Goal: Information Seeking & Learning: Learn about a topic

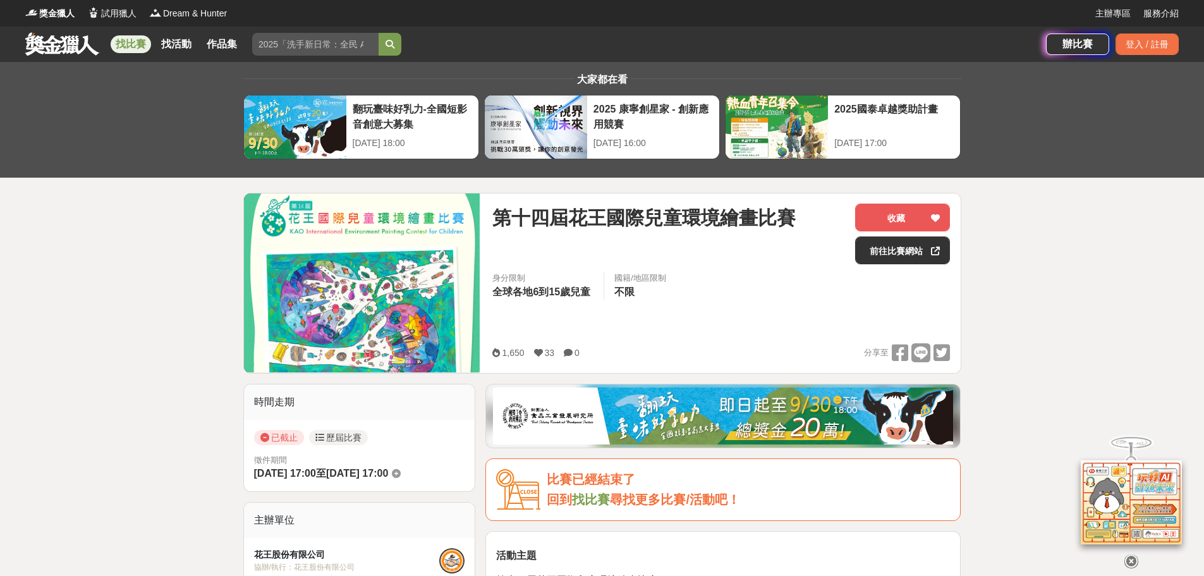
click at [135, 42] on link "找比賽" at bounding box center [131, 44] width 40 height 18
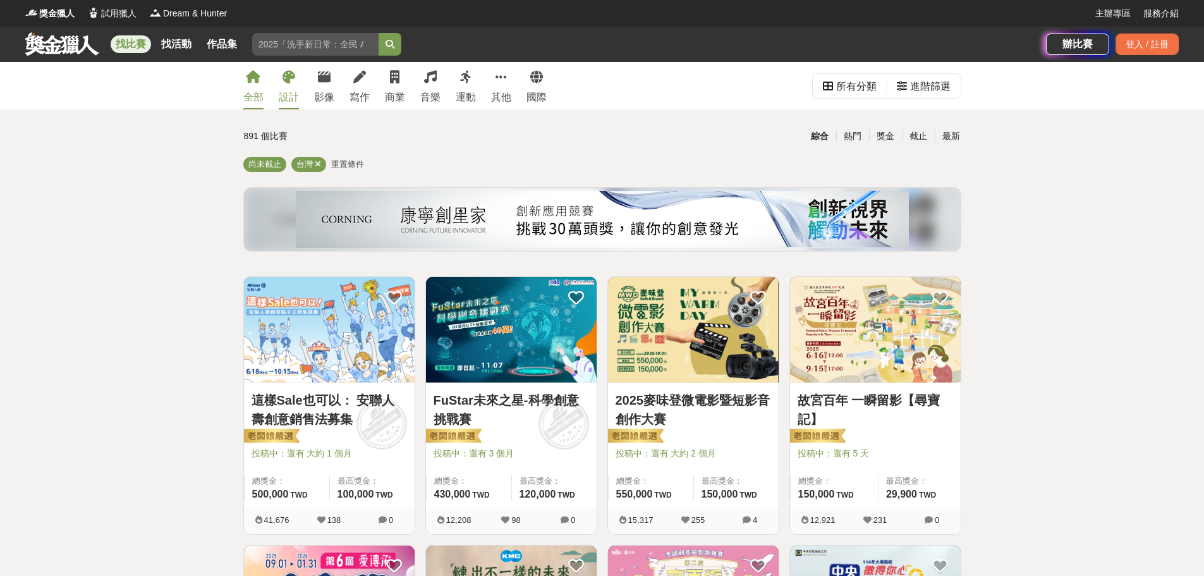
click at [299, 100] on div "設計" at bounding box center [289, 97] width 20 height 15
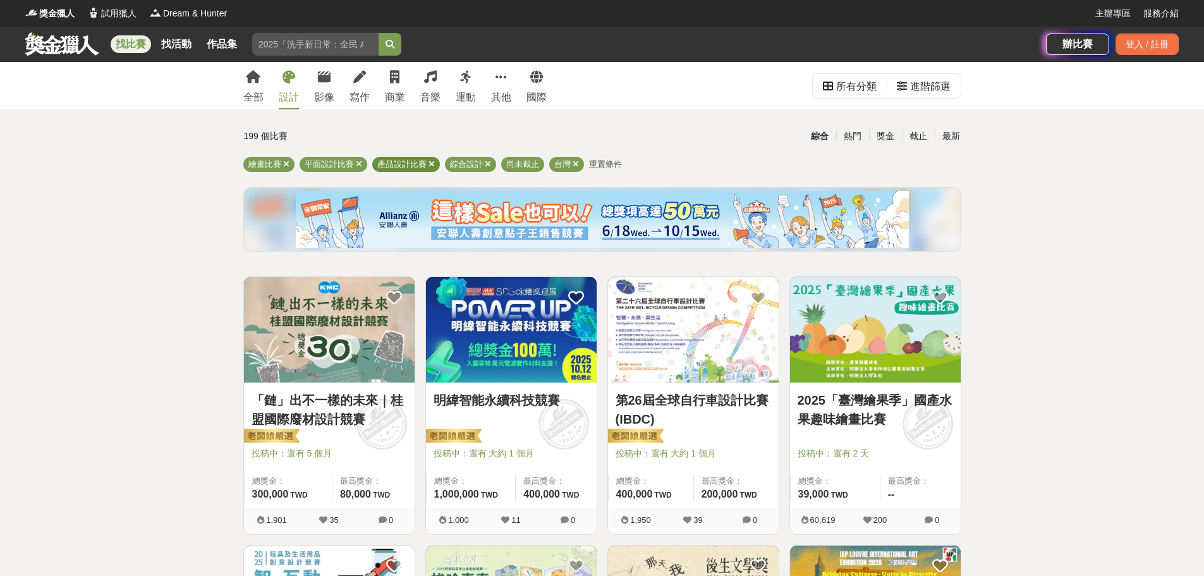
click at [435, 166] on icon at bounding box center [431, 164] width 6 height 8
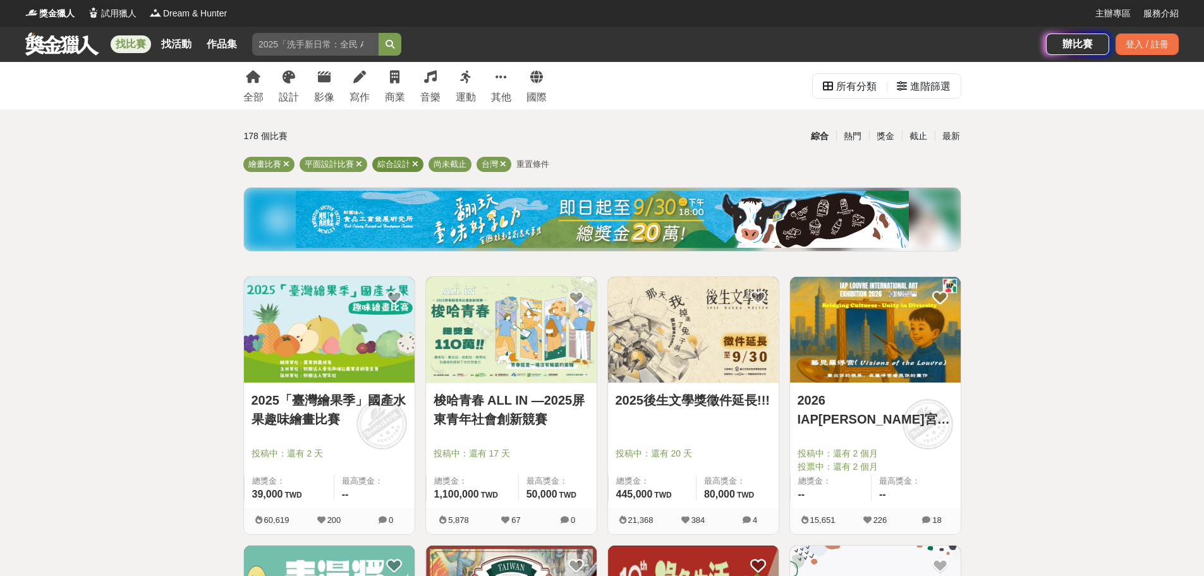
click at [418, 162] on icon at bounding box center [415, 164] width 6 height 8
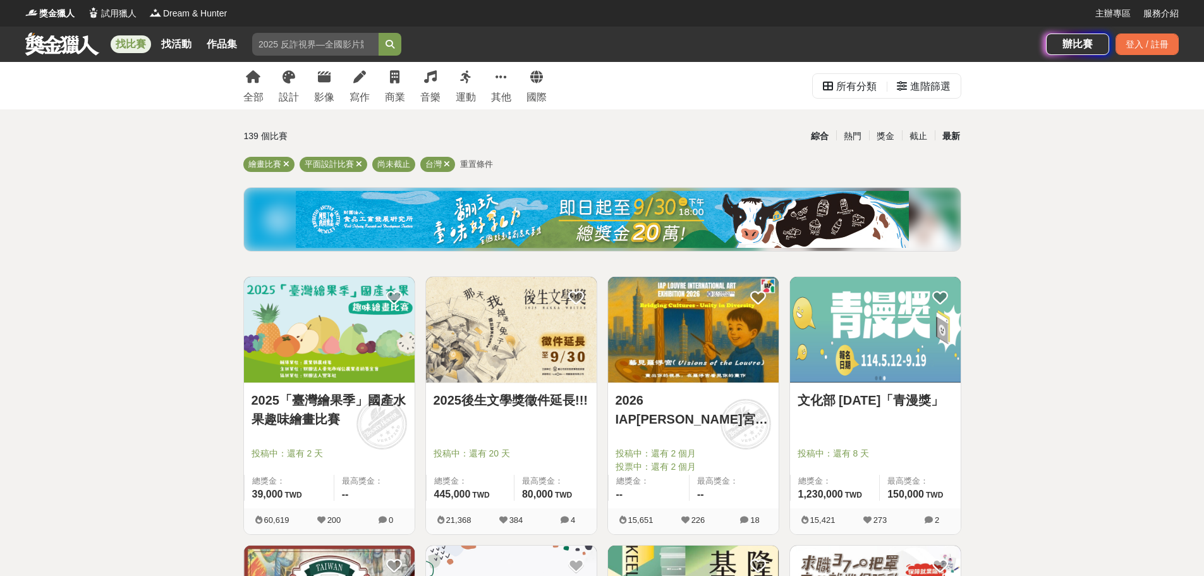
click at [945, 133] on div "最新" at bounding box center [950, 136] width 33 height 22
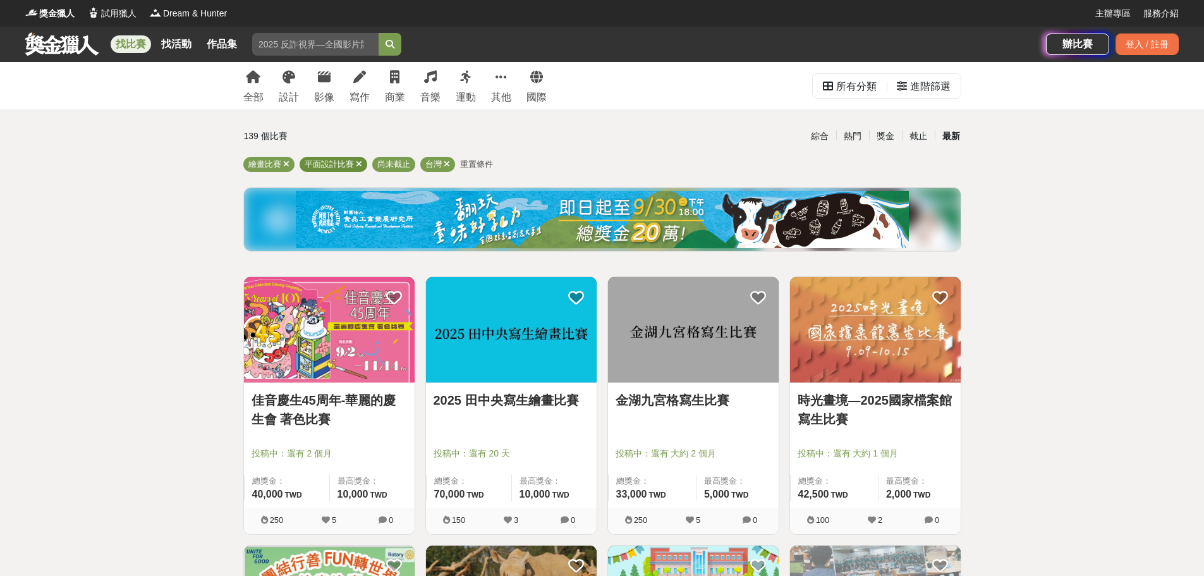
click at [362, 168] on icon at bounding box center [359, 164] width 6 height 8
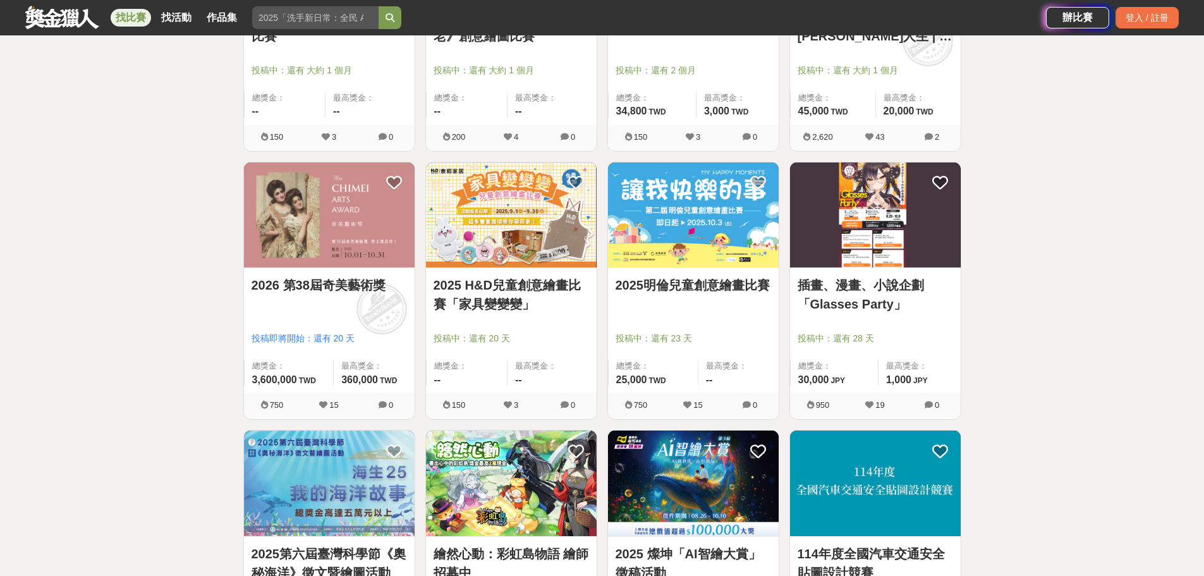
scroll to position [1264, 0]
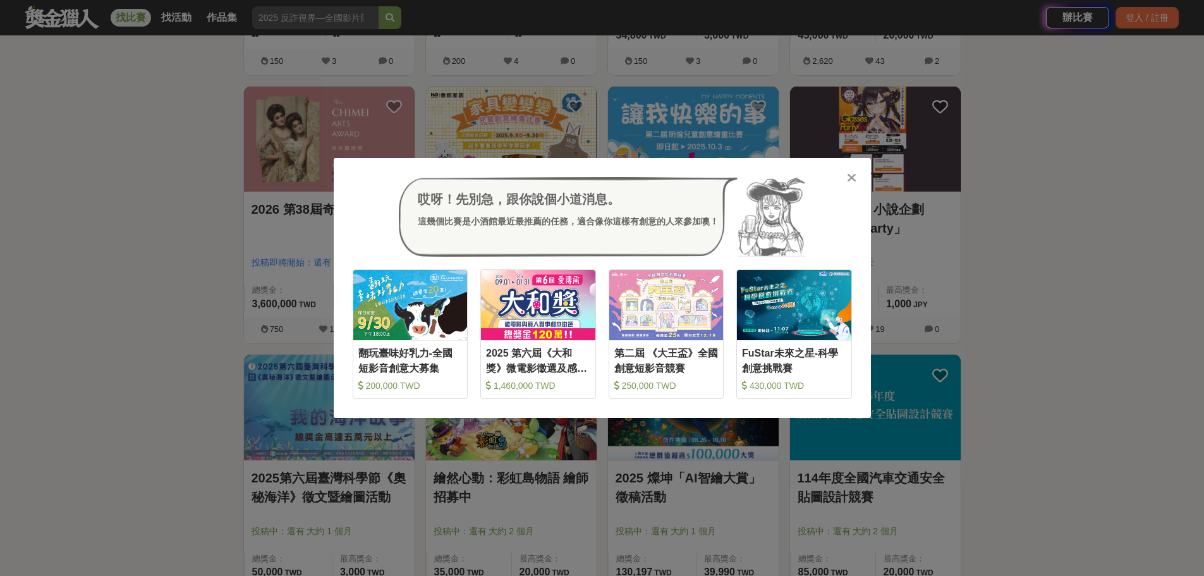
click at [1051, 230] on div "哎呀！先別急，跟你說個小道消息。 這幾個比賽是小酒館最近最推薦的任務，適合像你這樣有創意的人來參加噢！ 收藏 翻玩臺味好乳力-全國短影音創意大募集 200,0…" at bounding box center [602, 288] width 1204 height 576
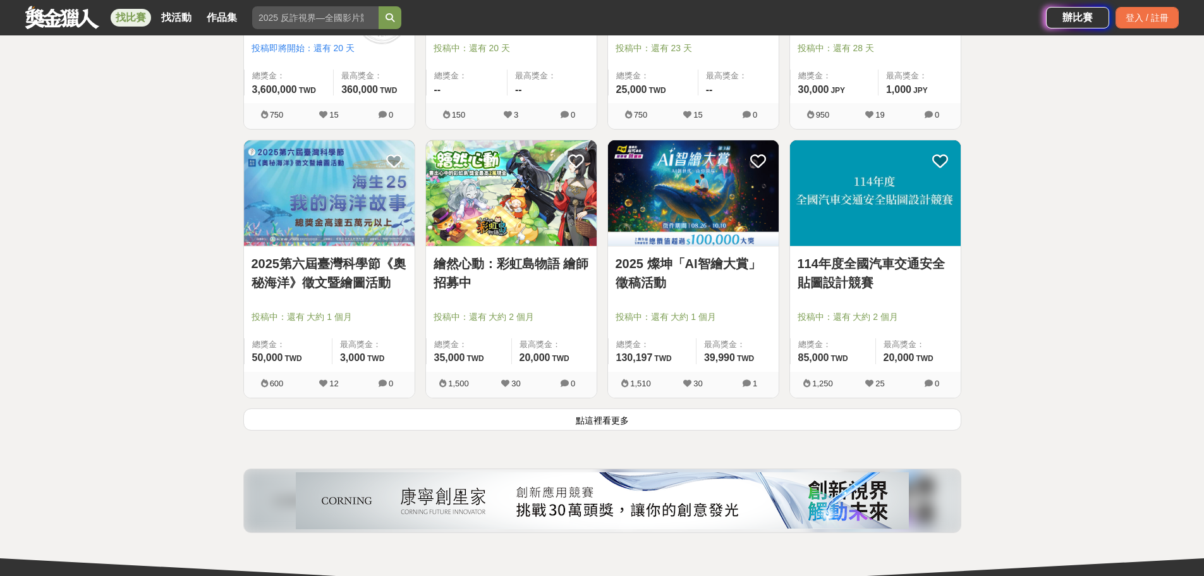
scroll to position [1516, 0]
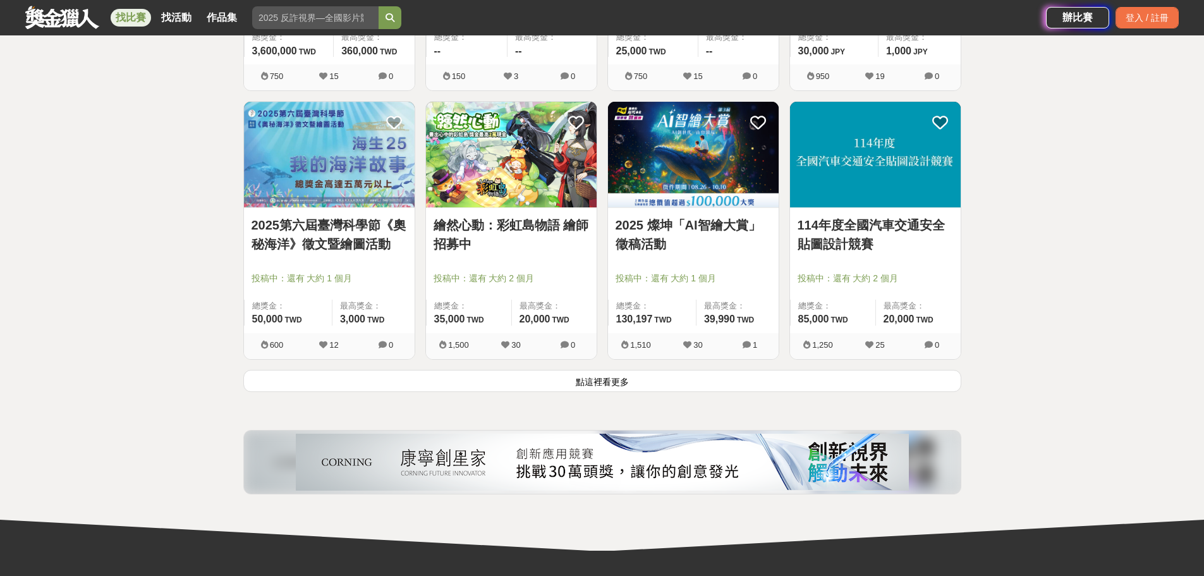
drag, startPoint x: 512, startPoint y: 286, endPoint x: 528, endPoint y: 292, distance: 16.4
click at [528, 253] on link "繪然心動：彩虹島物語 繪師招募中" at bounding box center [510, 234] width 155 height 38
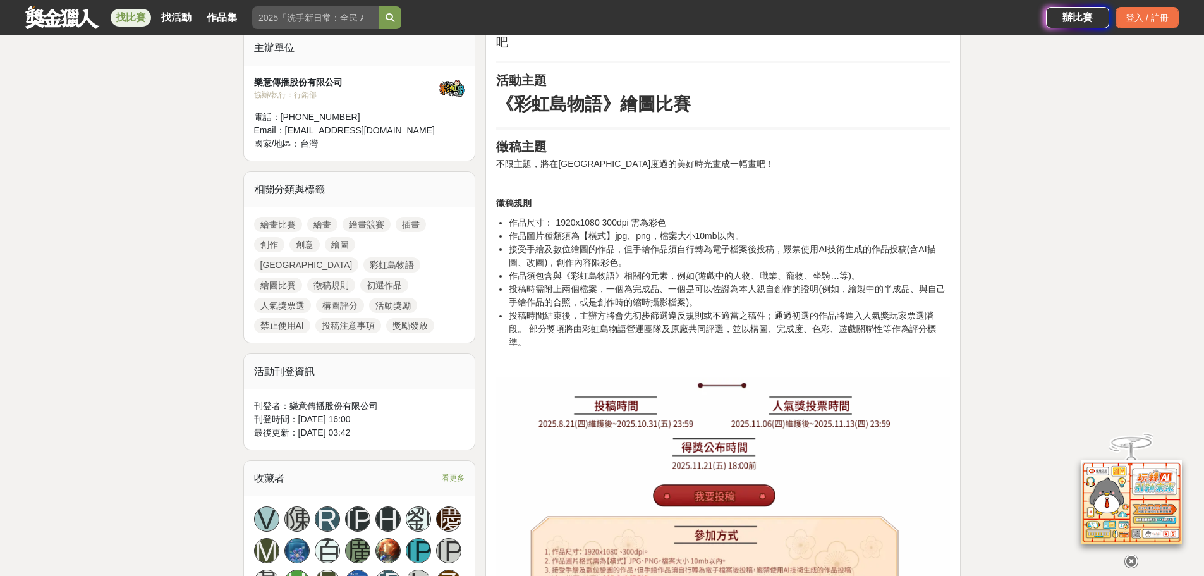
scroll to position [442, 0]
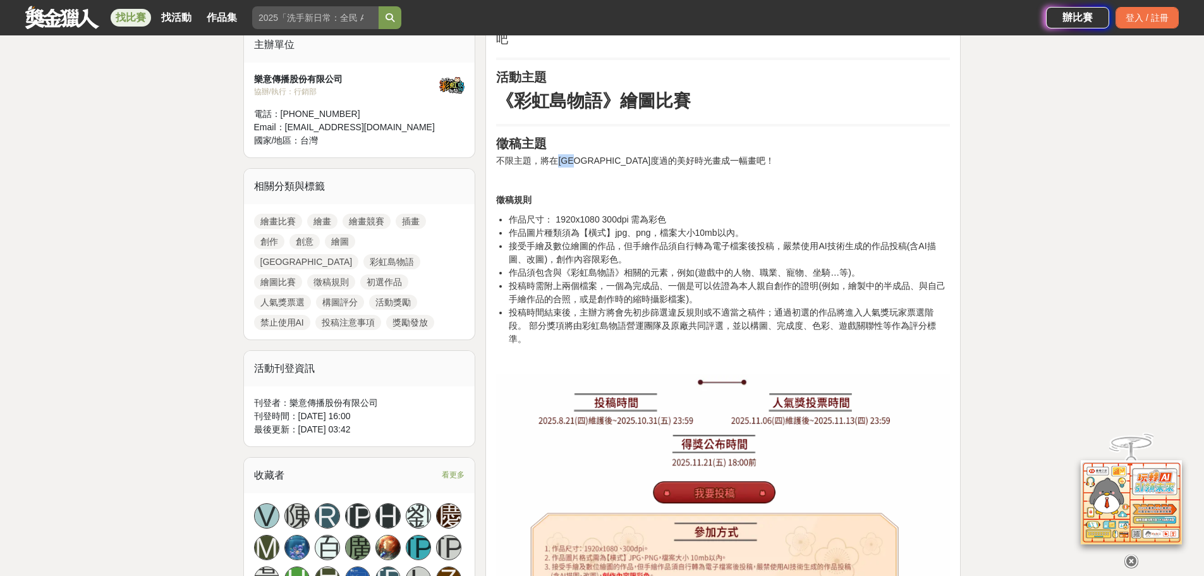
drag, startPoint x: 591, startPoint y: 229, endPoint x: 625, endPoint y: 222, distance: 34.7
click at [625, 167] on p "不限主題，將在彩虹島度過的美好時光畫成一幅畫吧！" at bounding box center [723, 160] width 454 height 13
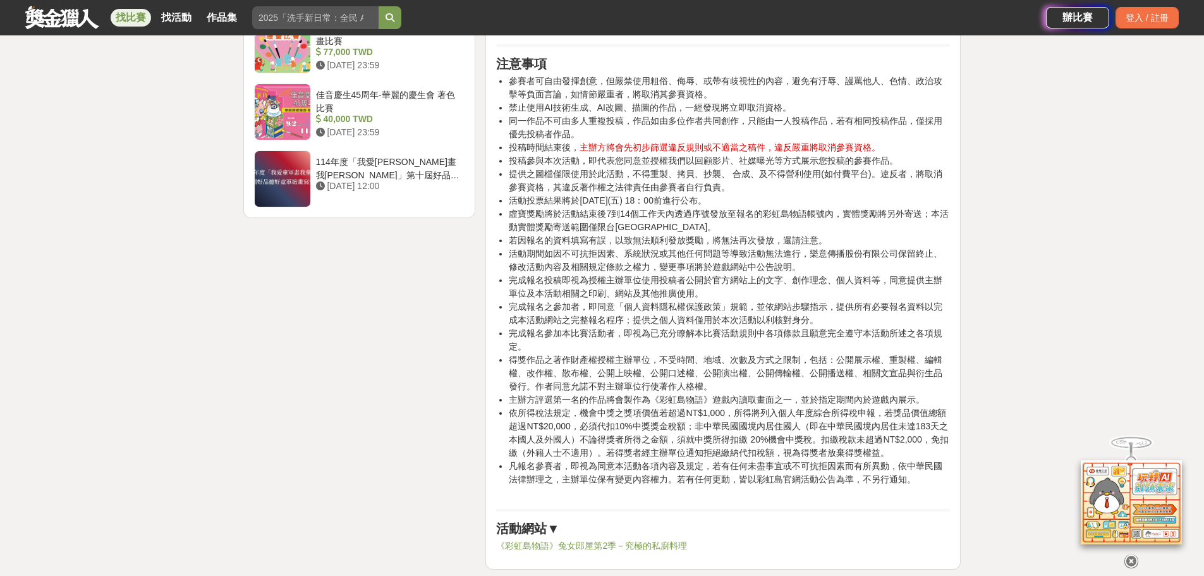
scroll to position [1706, 0]
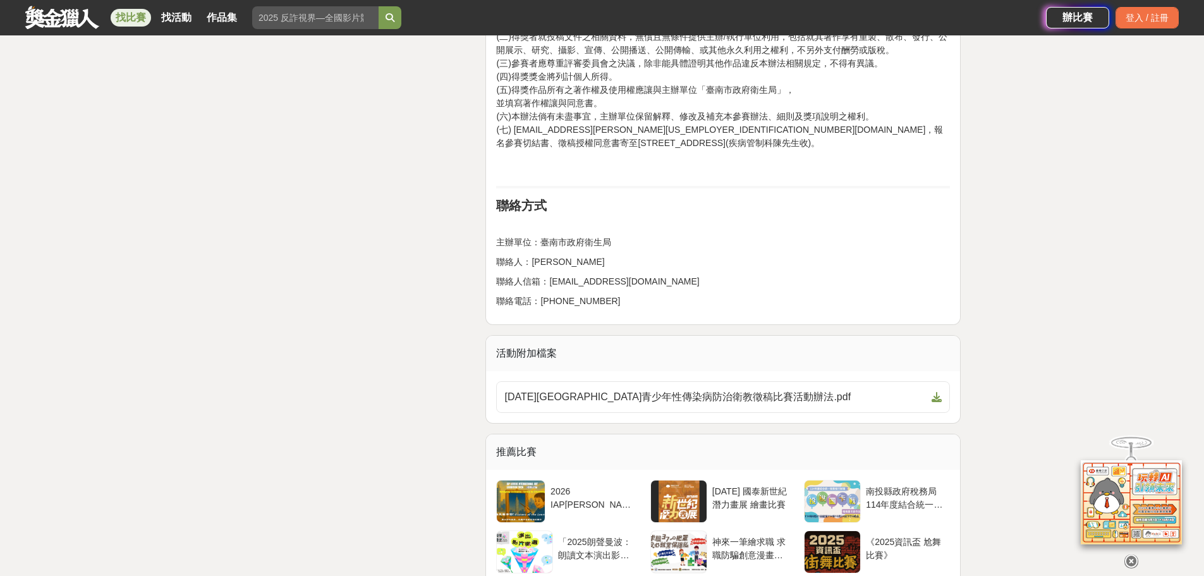
scroll to position [1959, 0]
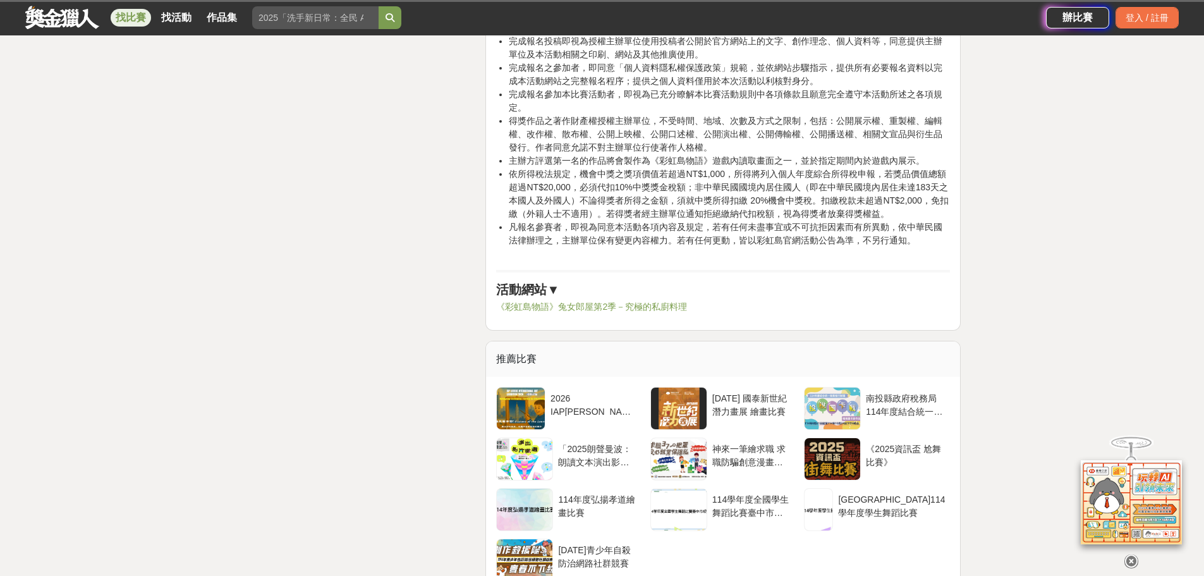
scroll to position [1951, 0]
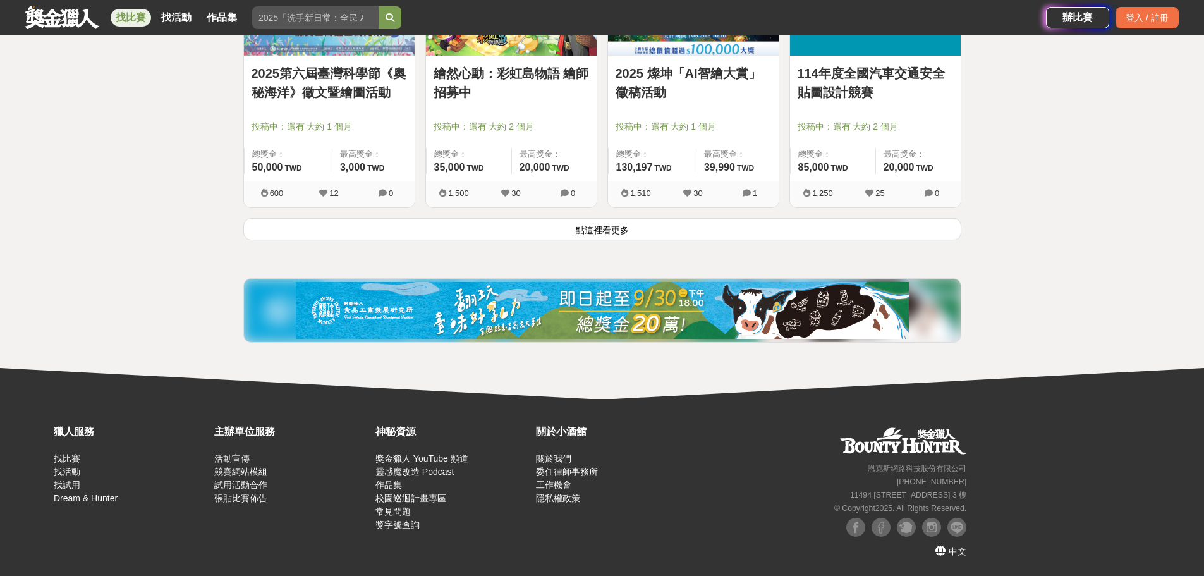
scroll to position [1516, 0]
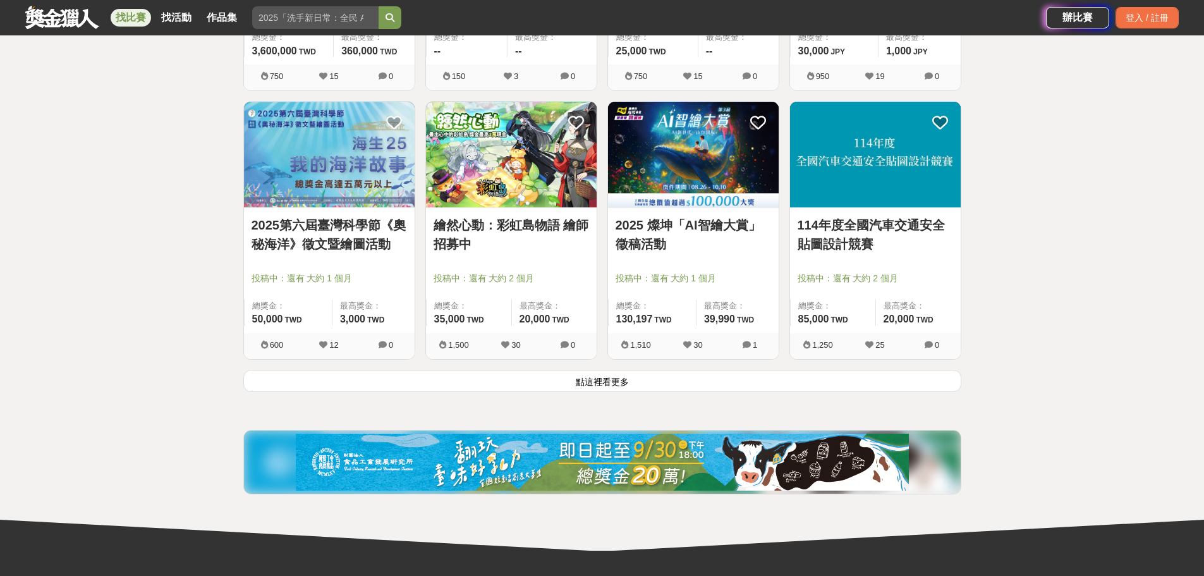
click at [605, 392] on button "點這裡看更多" at bounding box center [602, 381] width 718 height 22
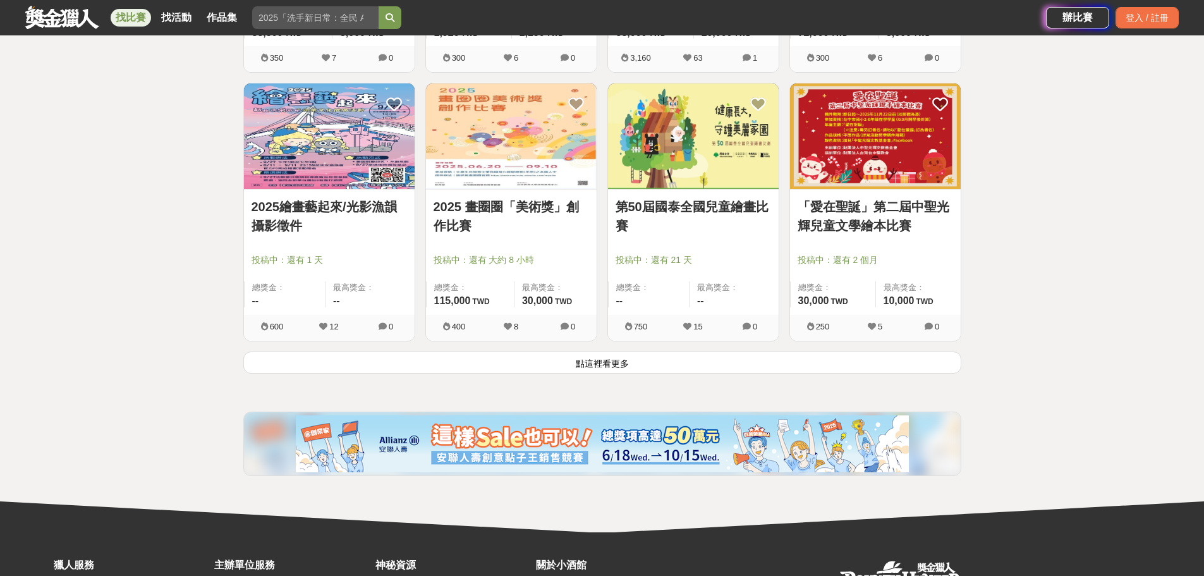
scroll to position [3159, 0]
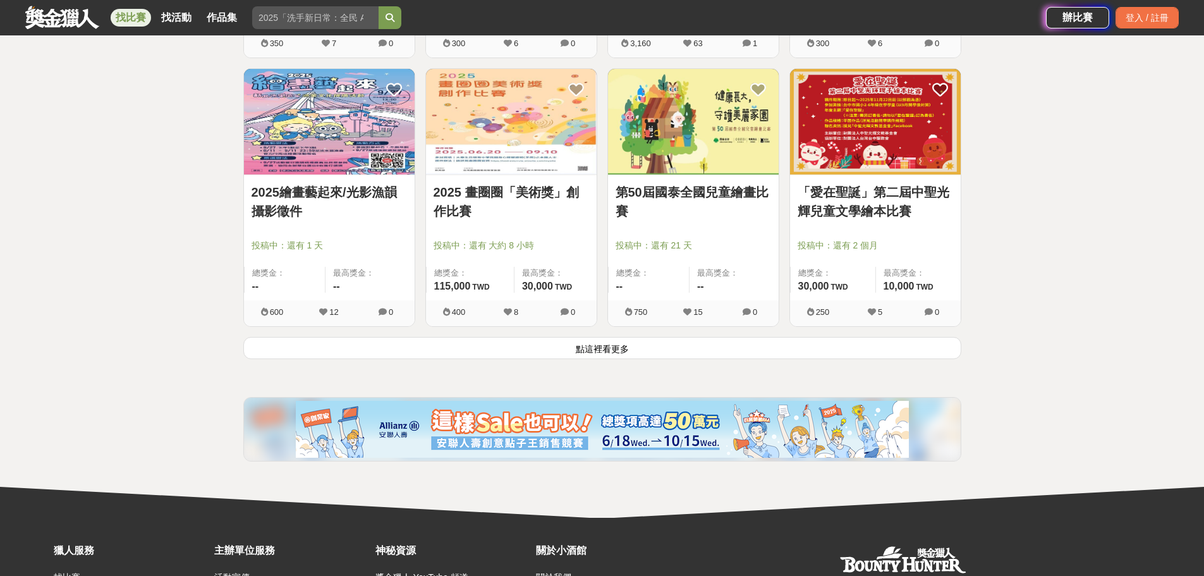
click at [665, 359] on button "點這裡看更多" at bounding box center [602, 348] width 718 height 22
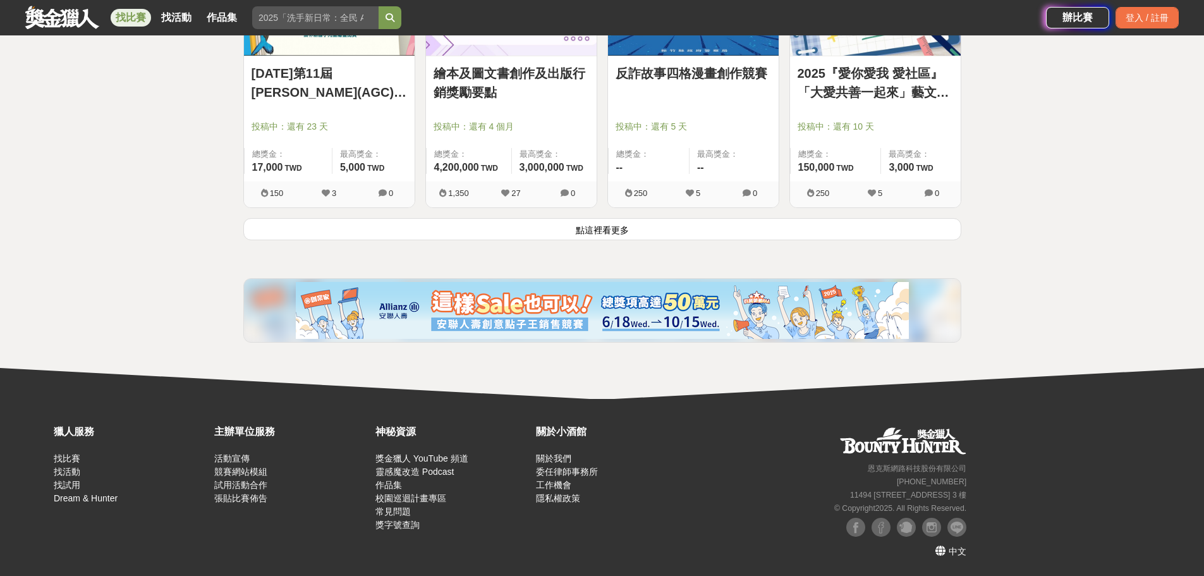
scroll to position [4991, 0]
click at [545, 240] on button "點這裡看更多" at bounding box center [602, 229] width 718 height 22
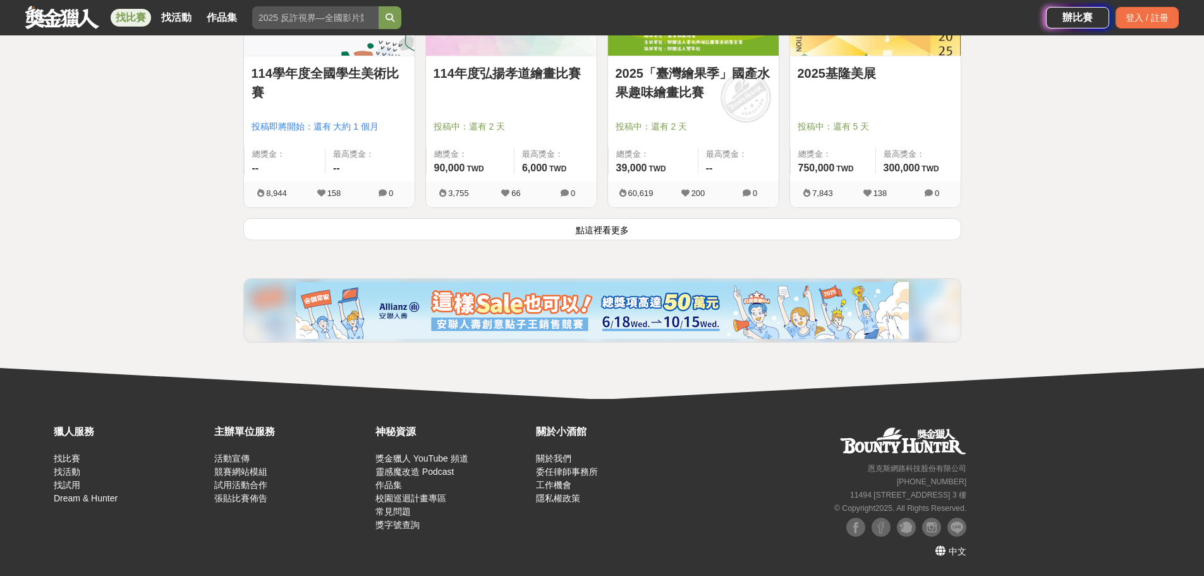
scroll to position [6634, 0]
click at [543, 240] on button "點這裡看更多" at bounding box center [602, 229] width 718 height 22
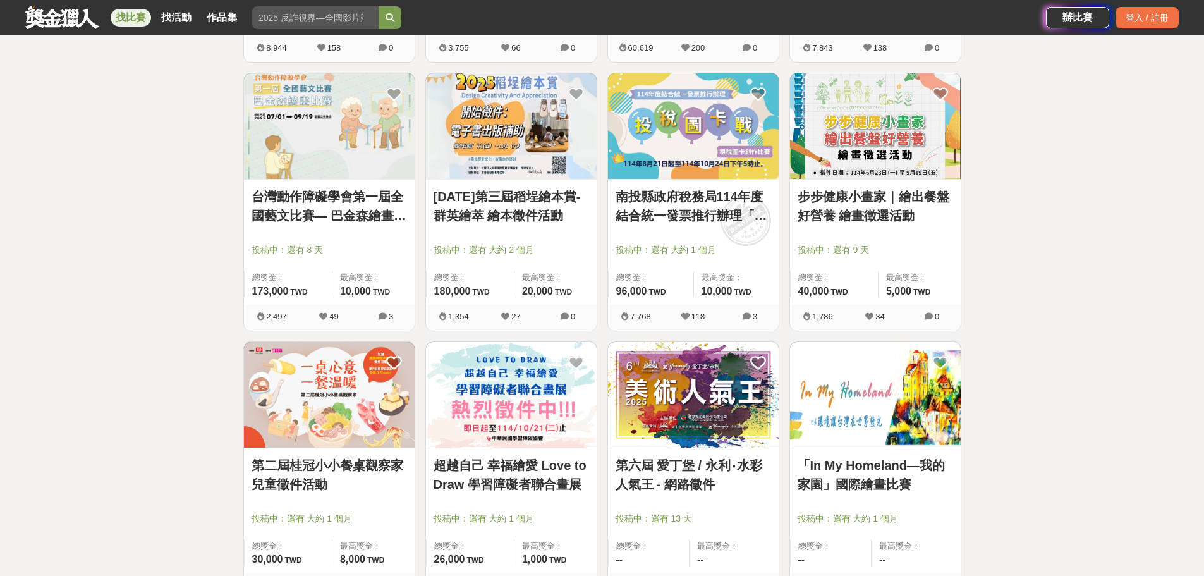
scroll to position [6697, 0]
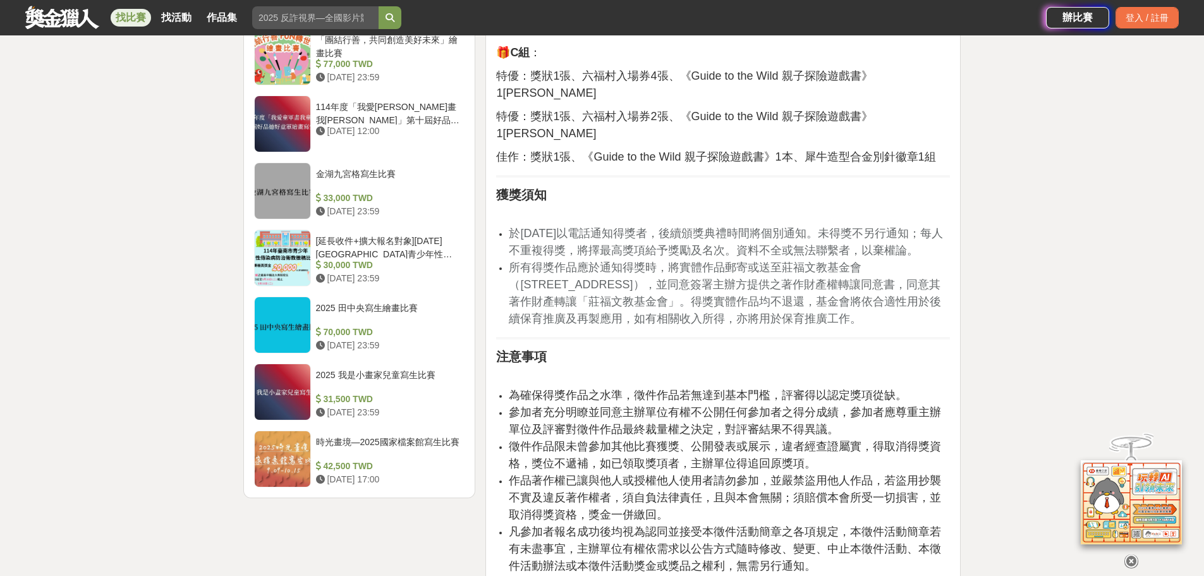
scroll to position [1390, 0]
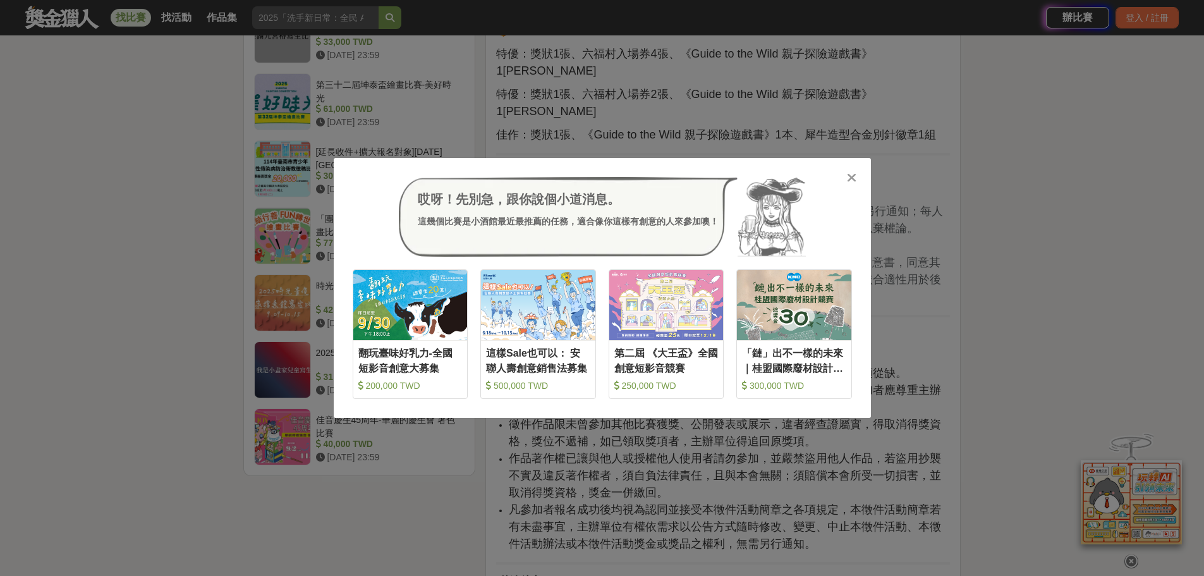
click at [1106, 97] on div "哎呀！先別急，跟你說個小道消息。 這幾個比賽是小酒館最近最推薦的任務，適合像你這樣有創意的人來參加噢！ 收藏 翻玩臺味好乳力-全國短影音創意大募集 200,0…" at bounding box center [602, 288] width 1204 height 576
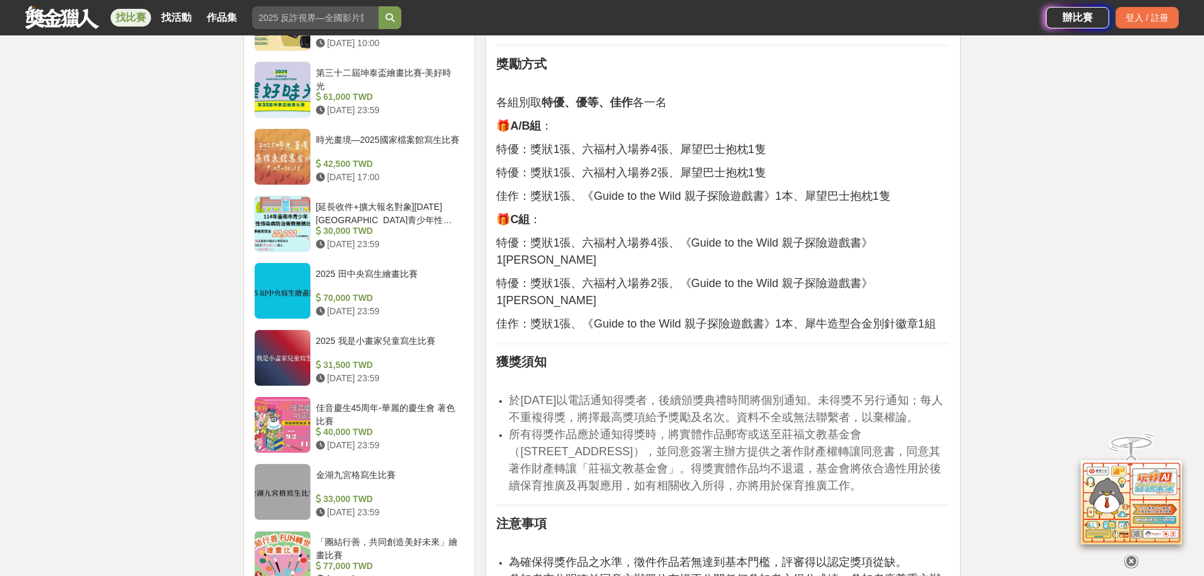
scroll to position [1200, 0]
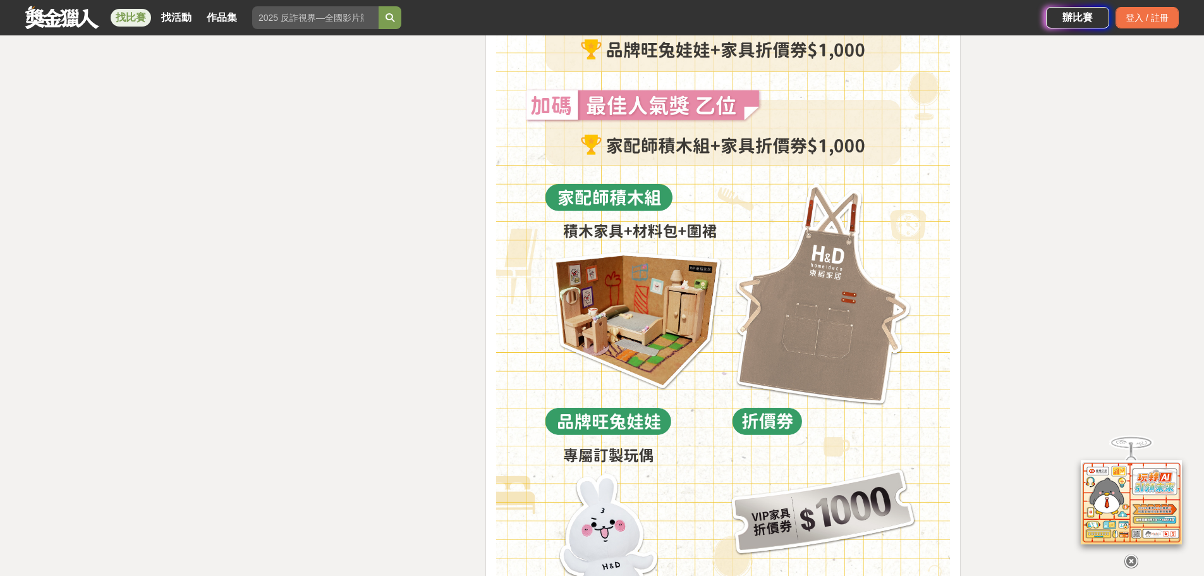
scroll to position [2717, 0]
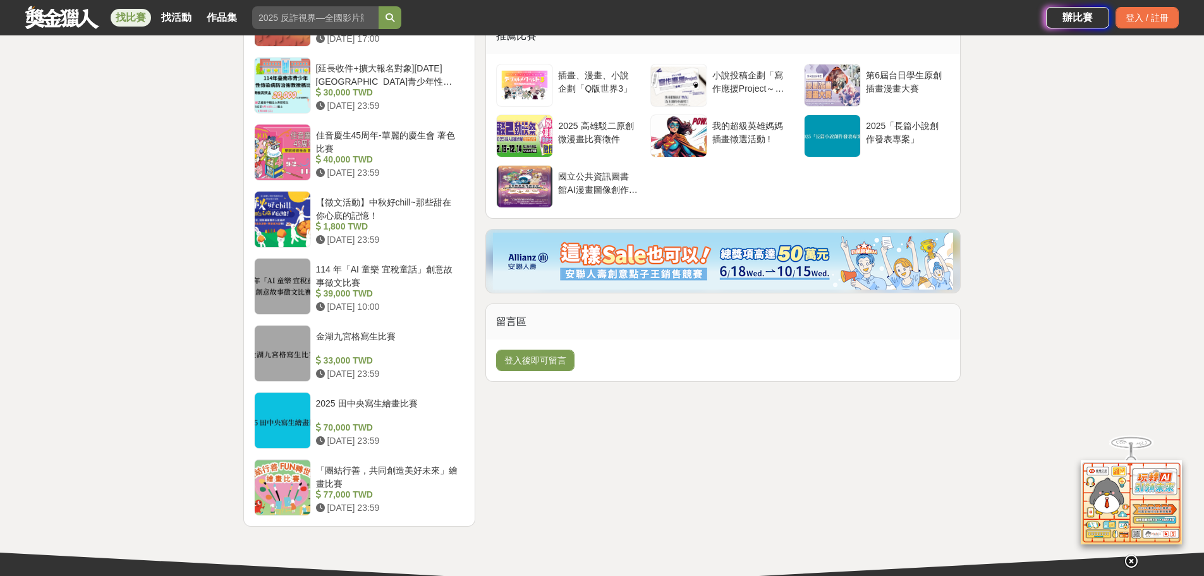
scroll to position [1706, 0]
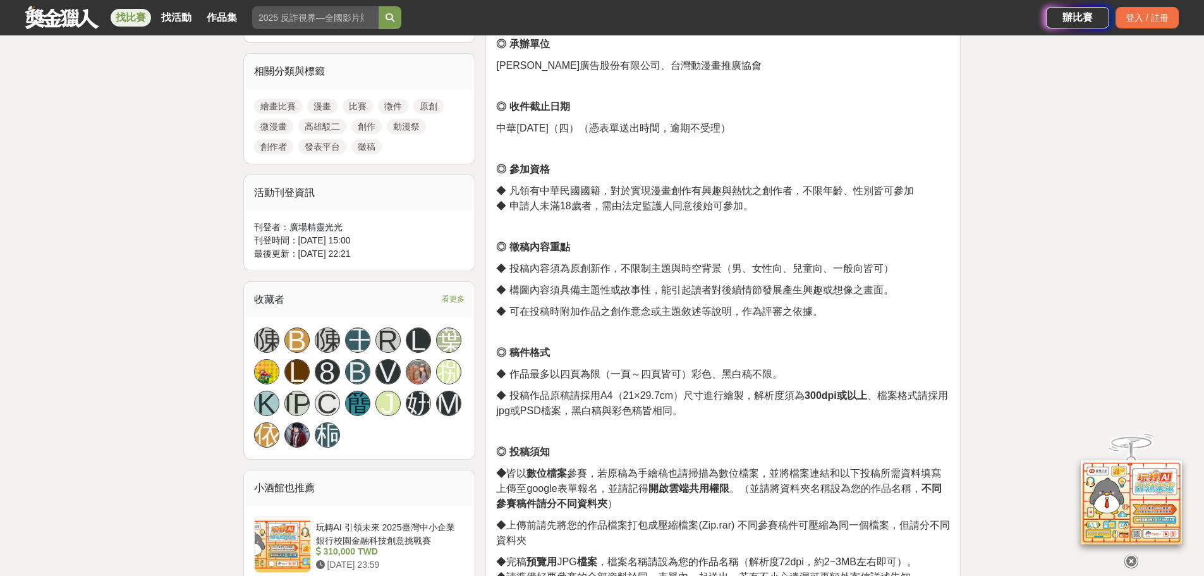
scroll to position [505, 0]
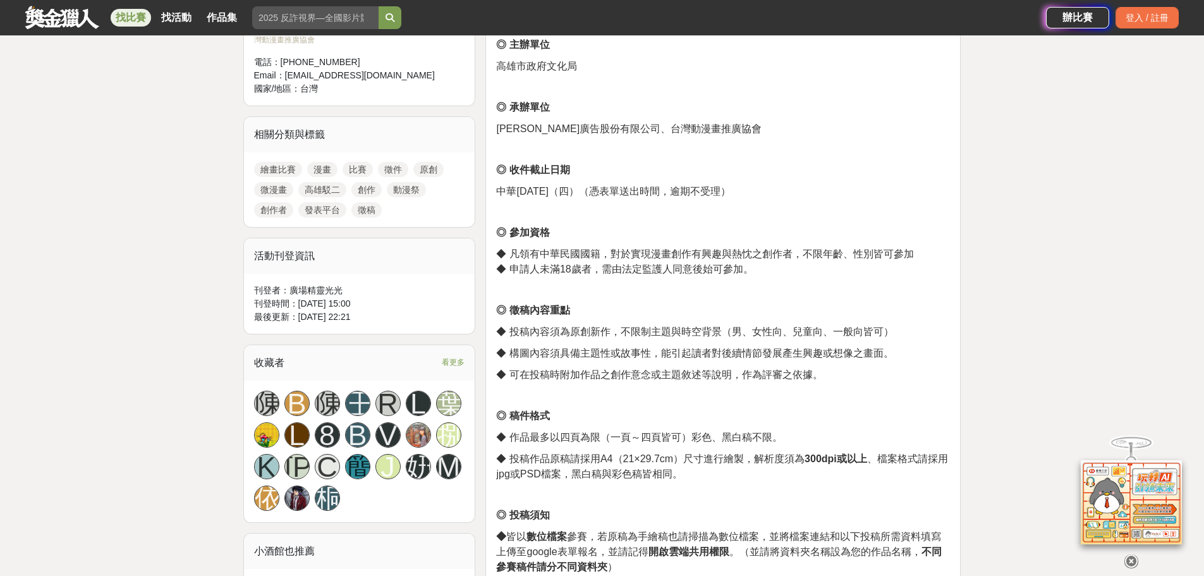
click at [293, 197] on link "微漫畫" at bounding box center [273, 189] width 39 height 15
click at [387, 197] on link "動漫祭" at bounding box center [406, 189] width 39 height 15
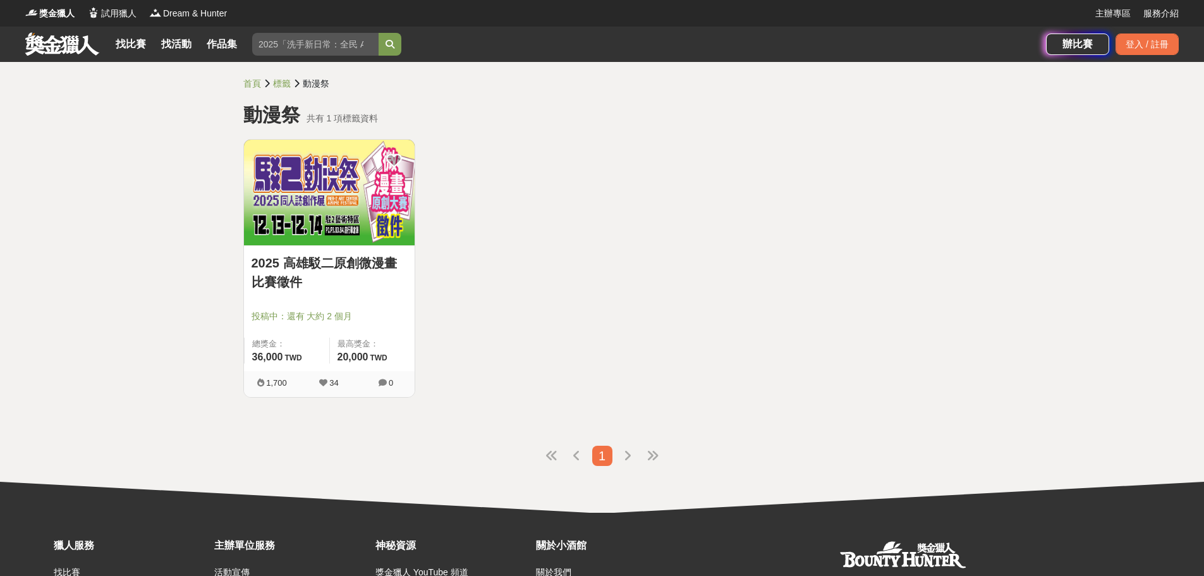
click at [371, 216] on img at bounding box center [329, 193] width 171 height 106
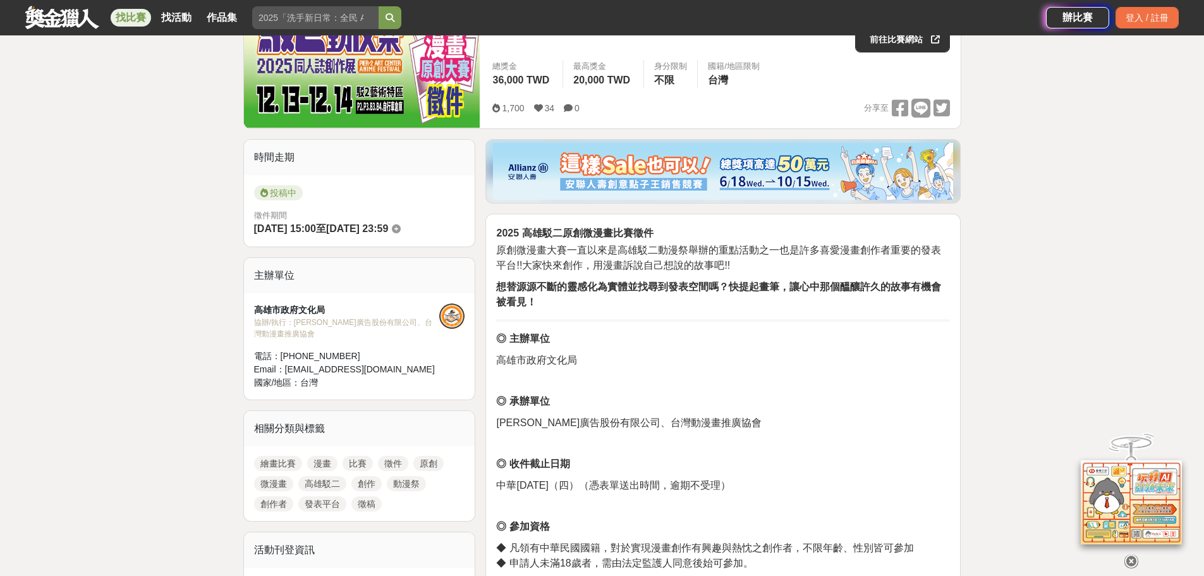
scroll to position [190, 0]
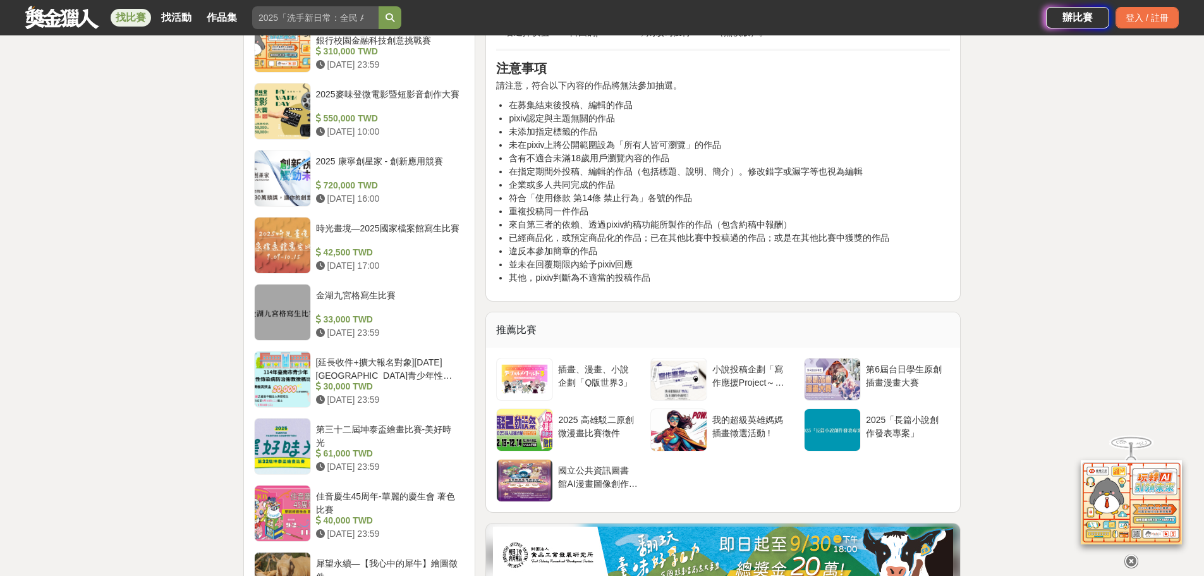
scroll to position [1011, 0]
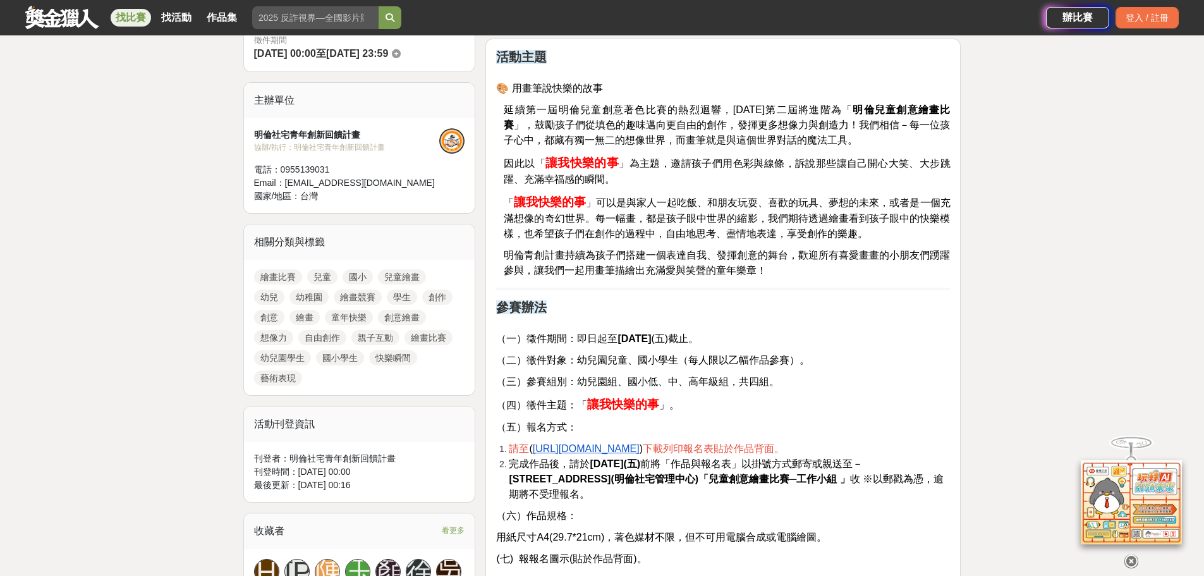
scroll to position [379, 0]
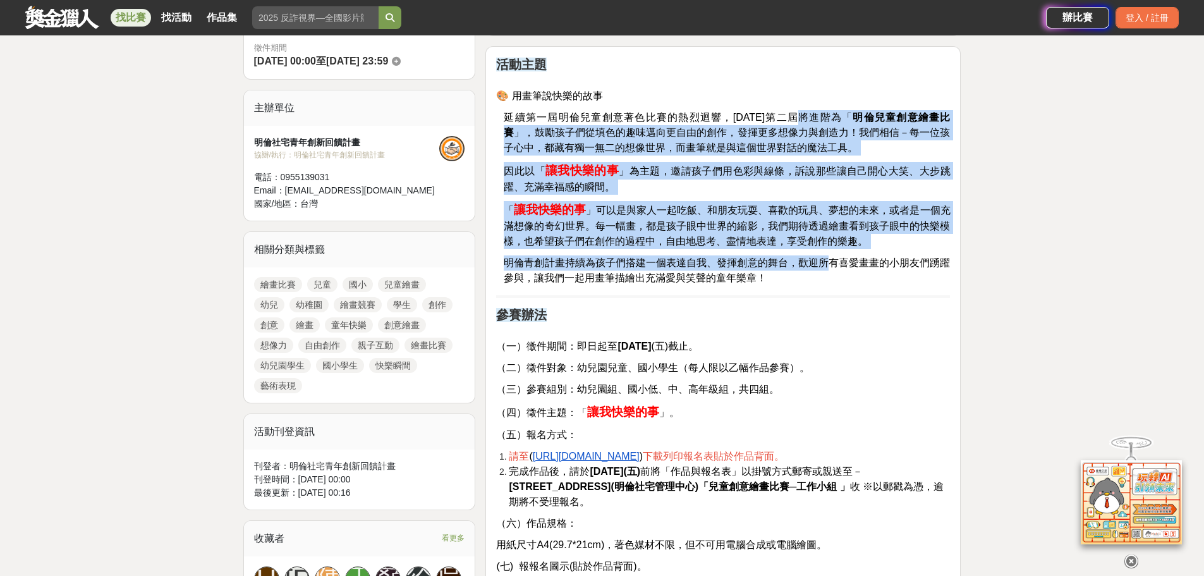
drag, startPoint x: 807, startPoint y: 167, endPoint x: 824, endPoint y: 365, distance: 197.9
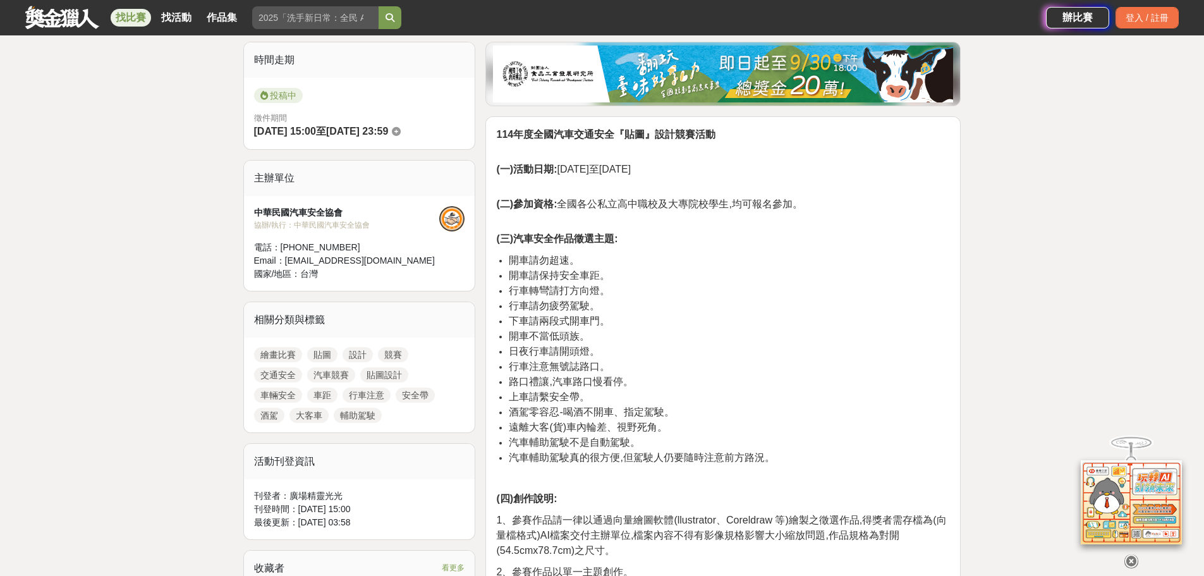
scroll to position [316, 0]
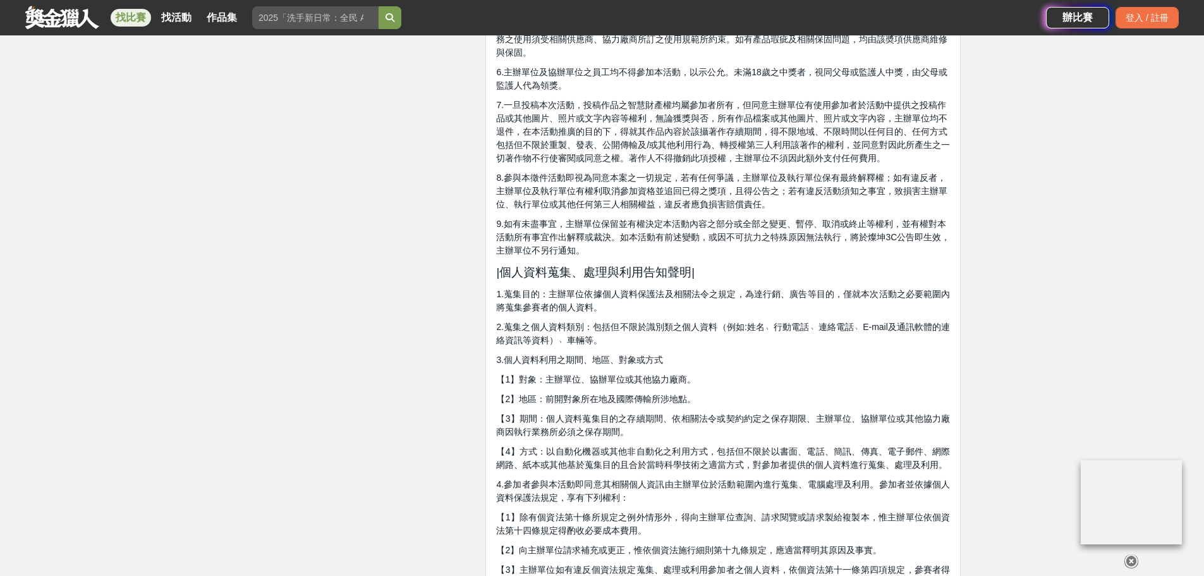
scroll to position [2274, 0]
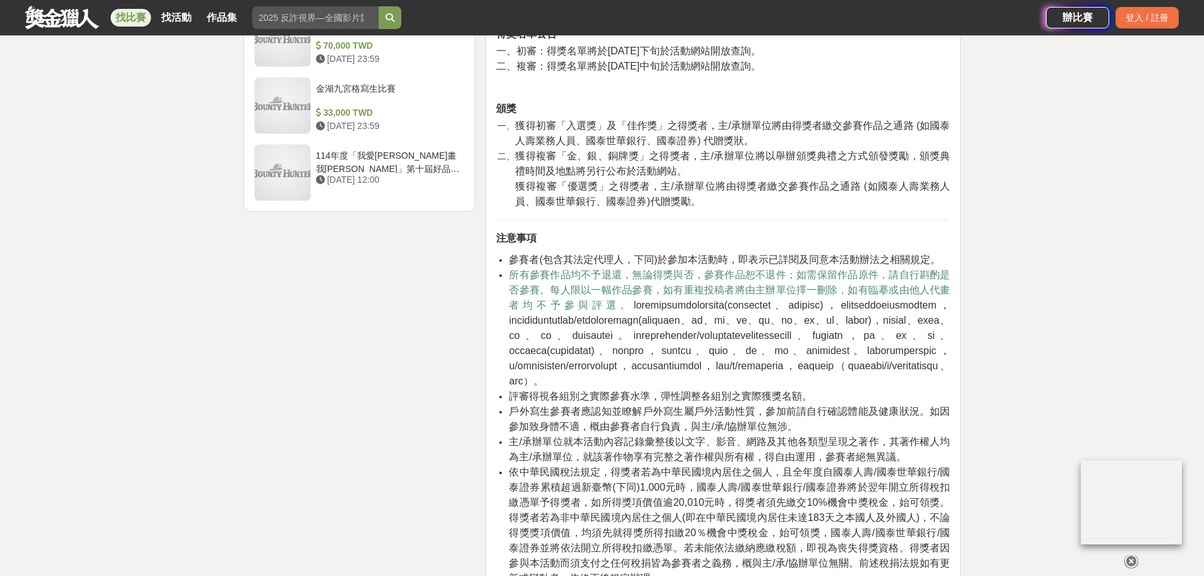
scroll to position [1643, 0]
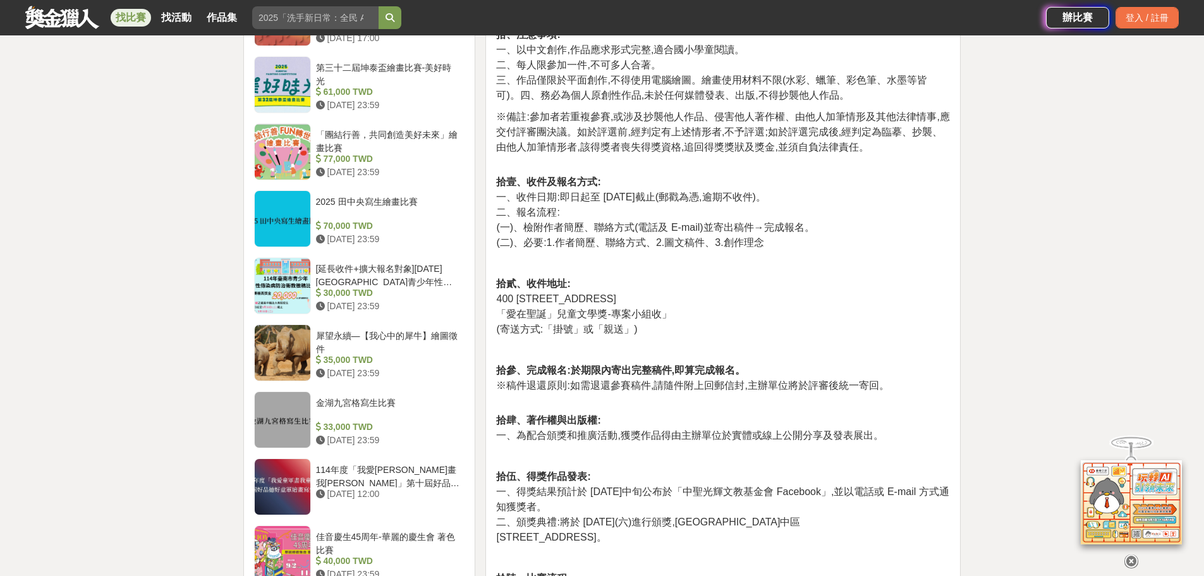
scroll to position [1264, 0]
drag, startPoint x: 697, startPoint y: 216, endPoint x: 812, endPoint y: 220, distance: 115.1
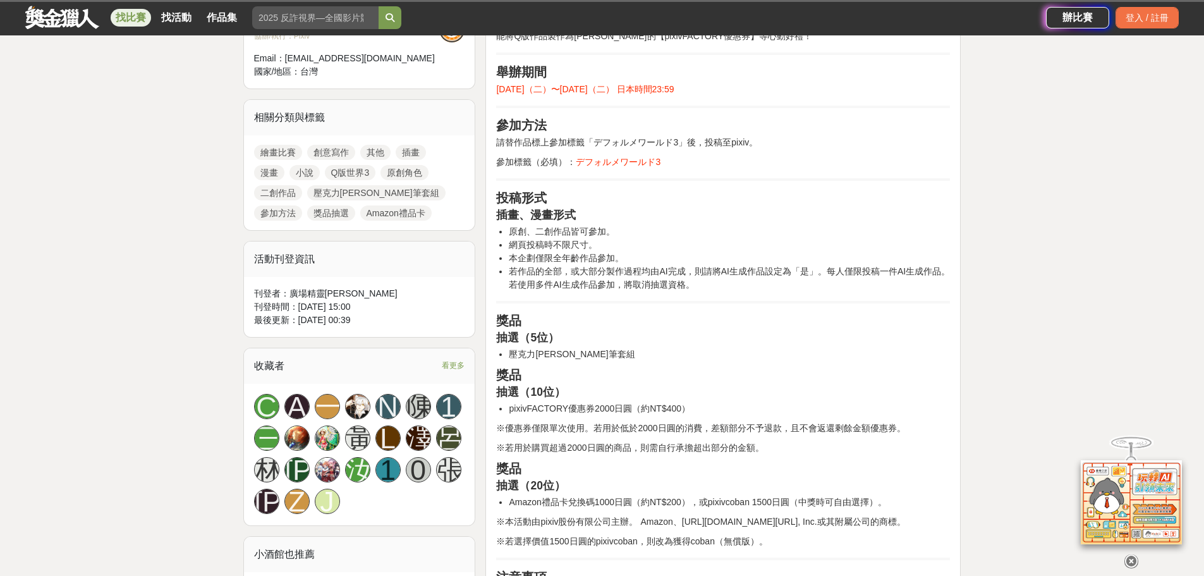
scroll to position [505, 0]
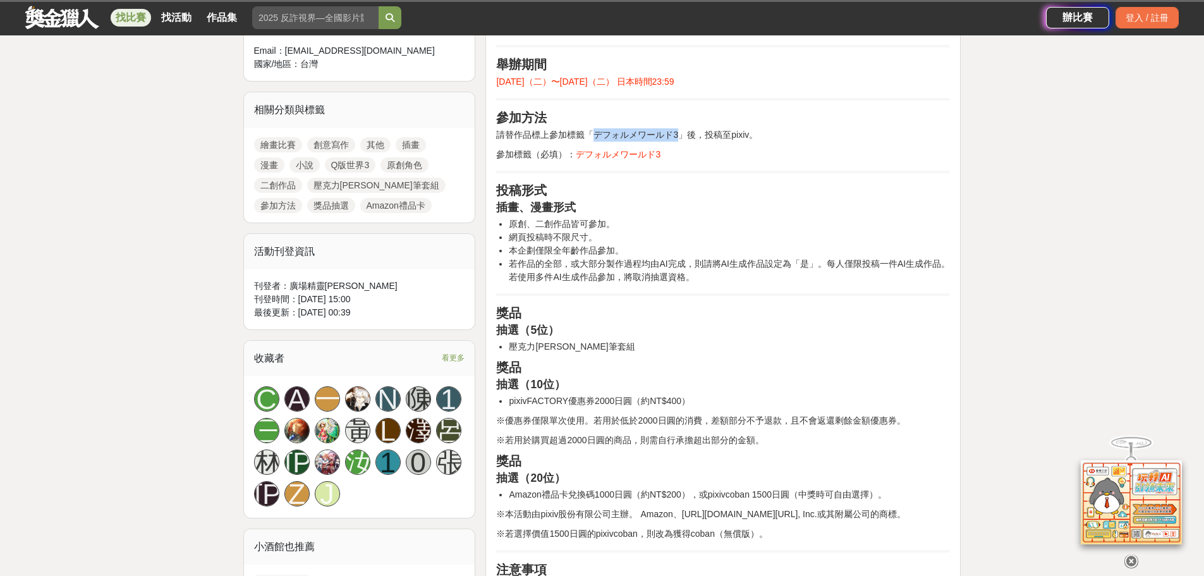
drag, startPoint x: 641, startPoint y: 304, endPoint x: 771, endPoint y: 299, distance: 130.2
click at [771, 142] on p "請替作品標上參加標籤「デフォルメワールド3」後，投稿至pixiv。" at bounding box center [723, 134] width 454 height 13
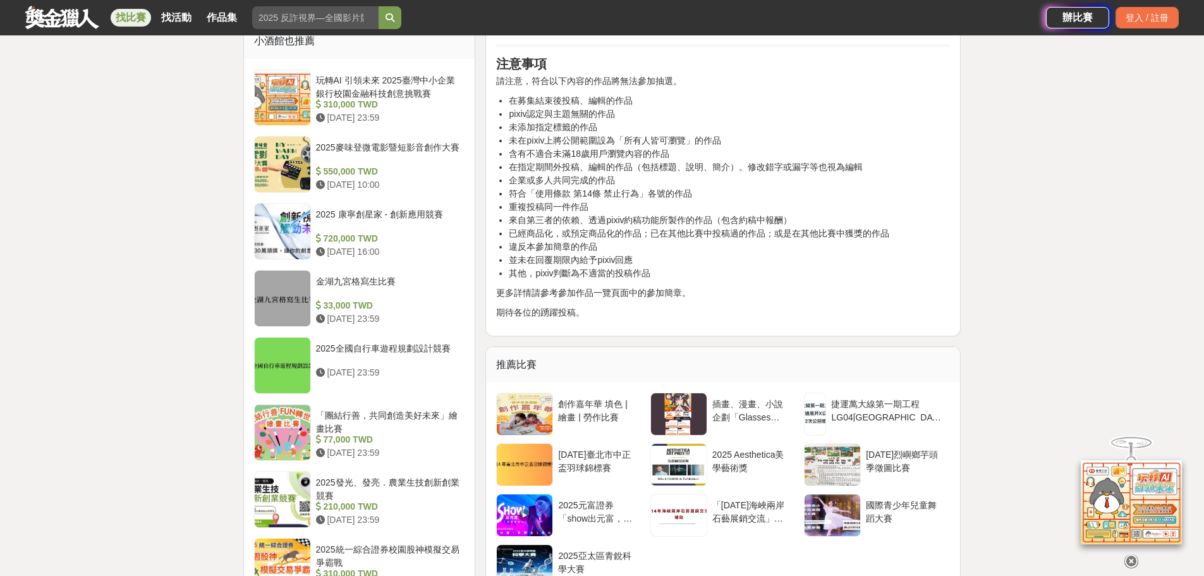
scroll to position [1264, 0]
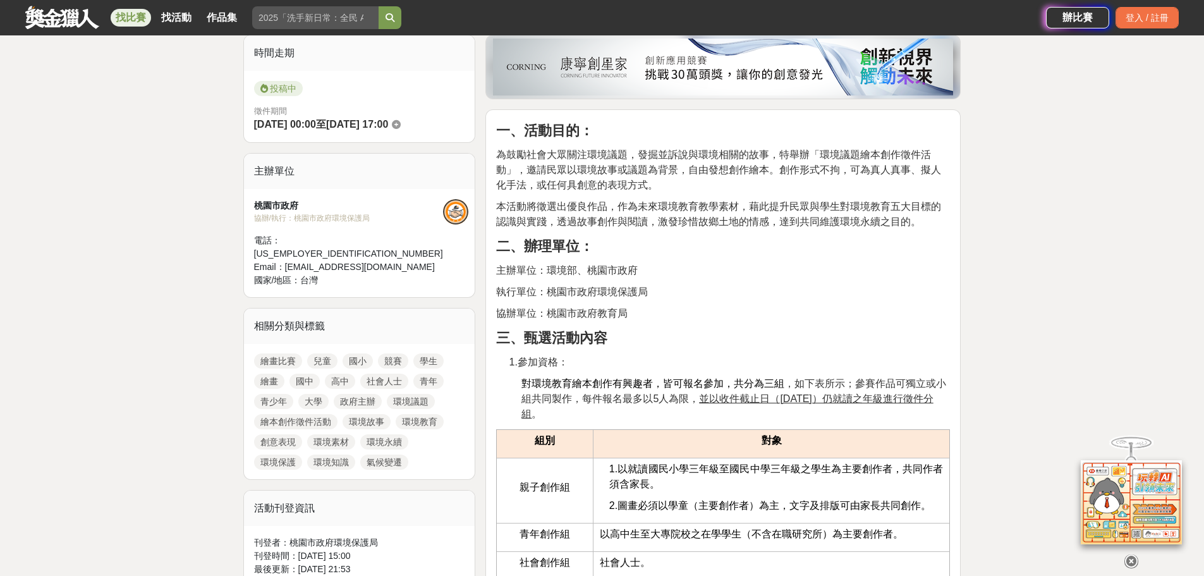
scroll to position [333, 0]
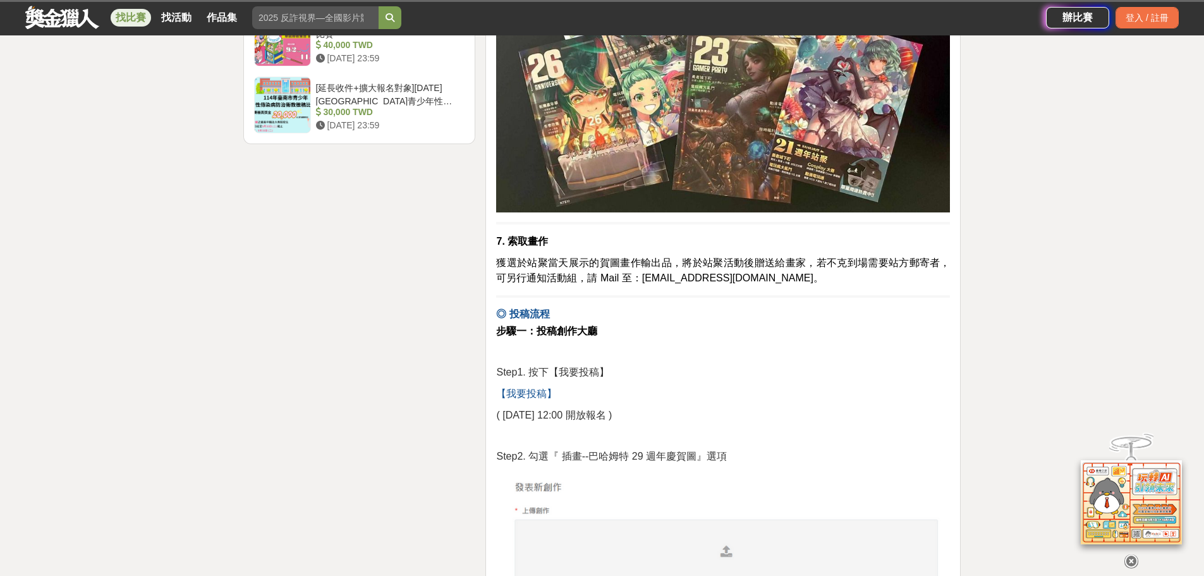
scroll to position [1769, 0]
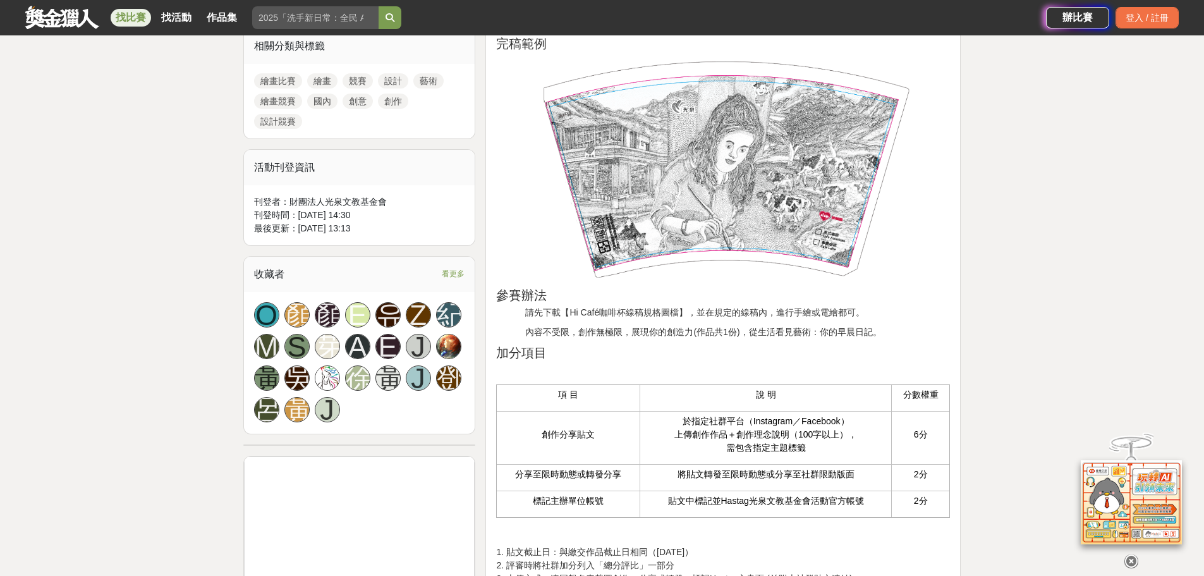
scroll to position [821, 0]
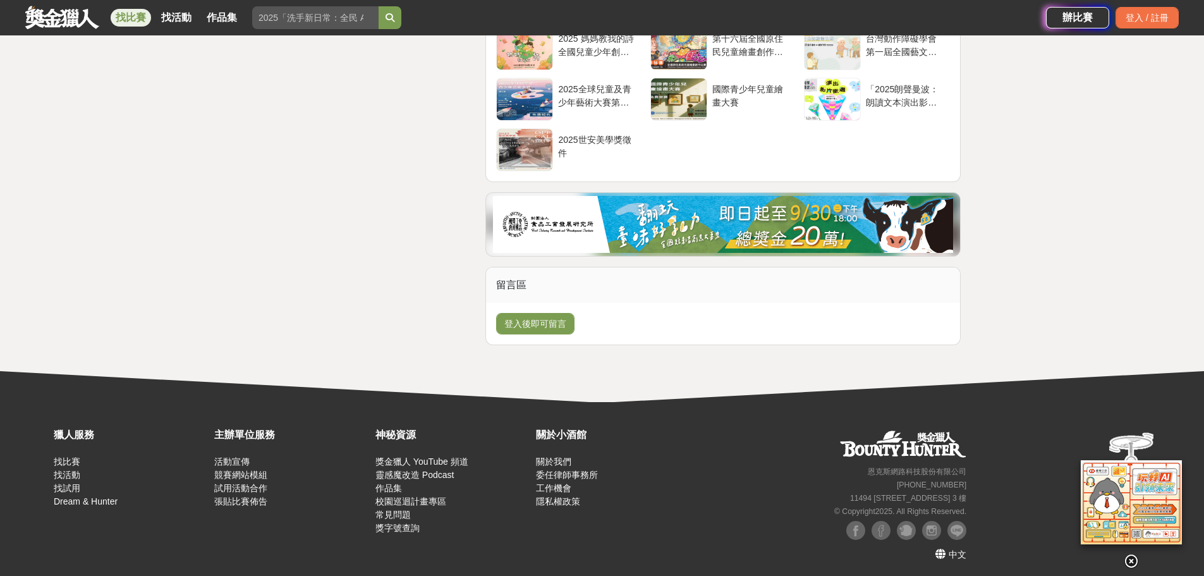
scroll to position [2085, 0]
